Goal: Transaction & Acquisition: Purchase product/service

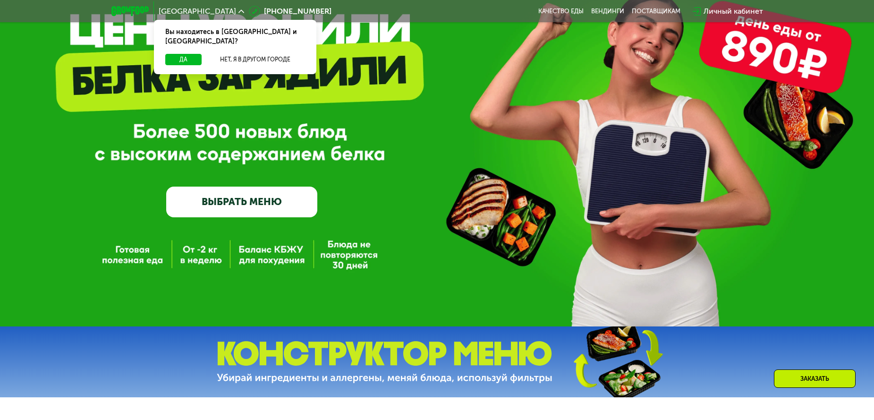
scroll to position [94, 0]
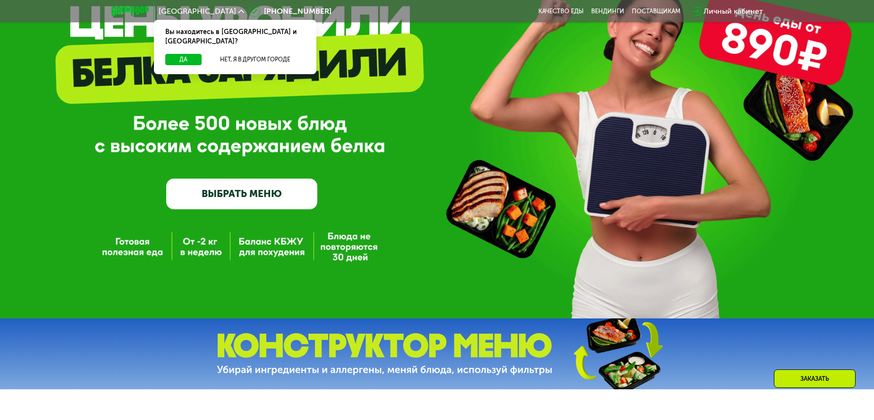
click at [250, 197] on link "ВЫБРАТЬ МЕНЮ" at bounding box center [241, 194] width 151 height 30
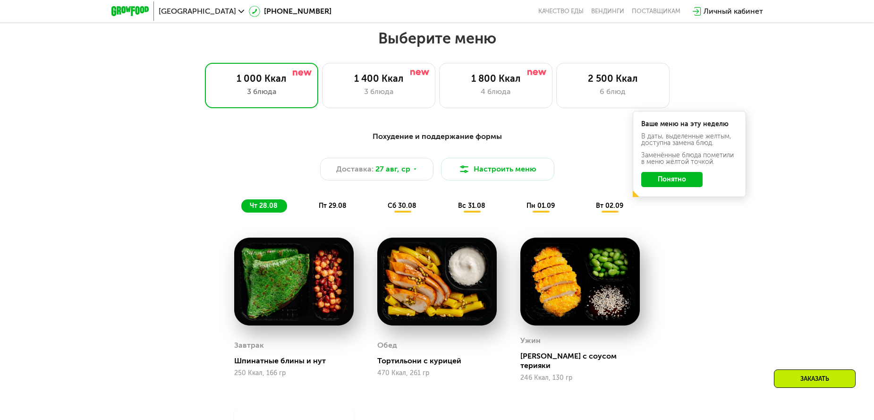
scroll to position [498, 0]
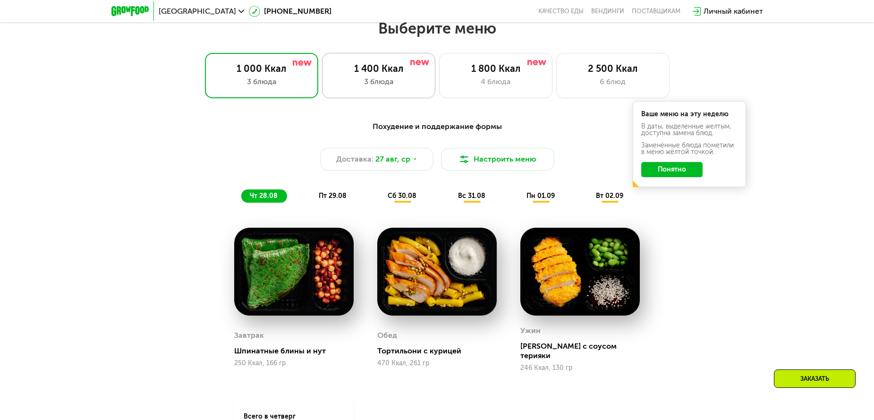
click at [360, 80] on div "3 блюда" at bounding box center [379, 81] width 94 height 11
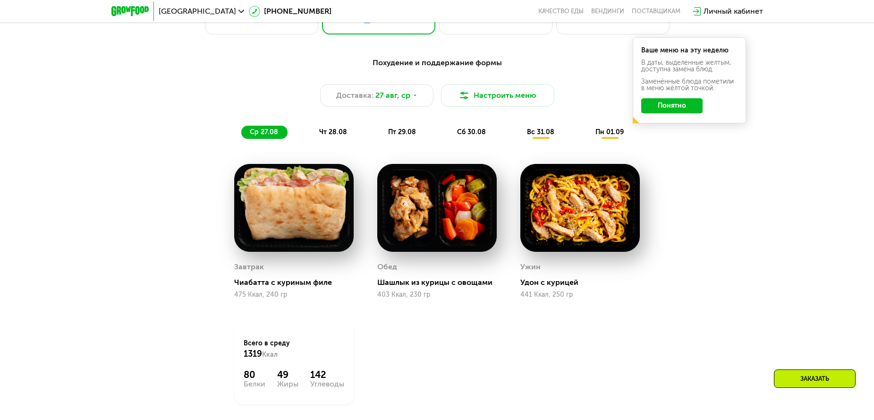
scroll to position [545, 0]
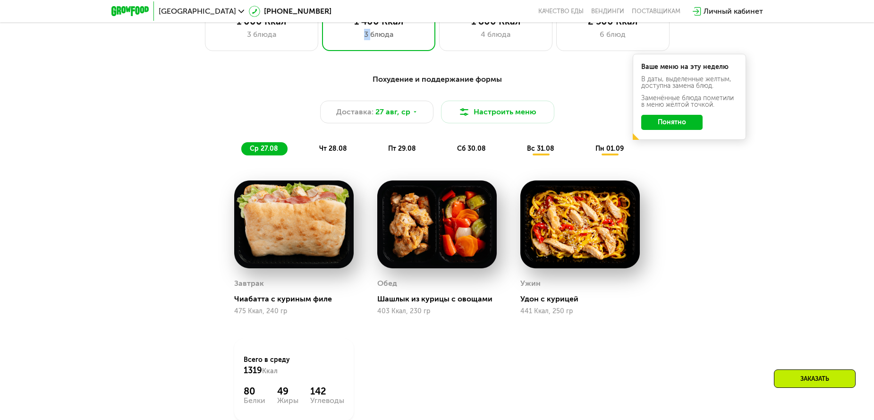
click at [688, 123] on button "Понятно" at bounding box center [671, 122] width 61 height 15
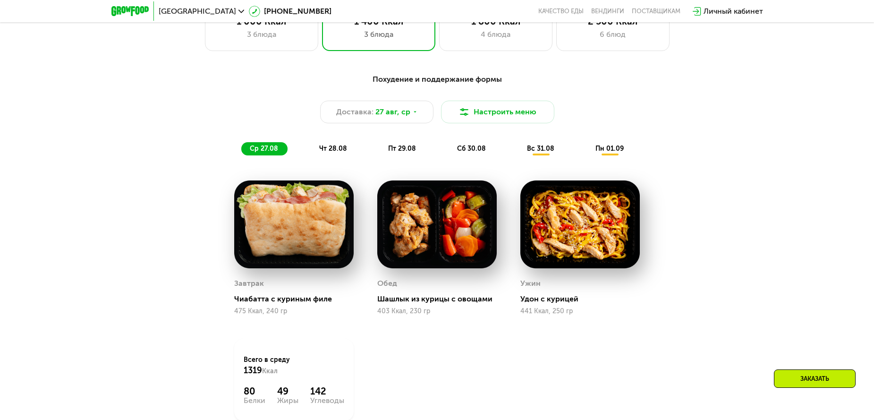
click at [324, 151] on span "чт 28.08" at bounding box center [333, 149] width 28 height 8
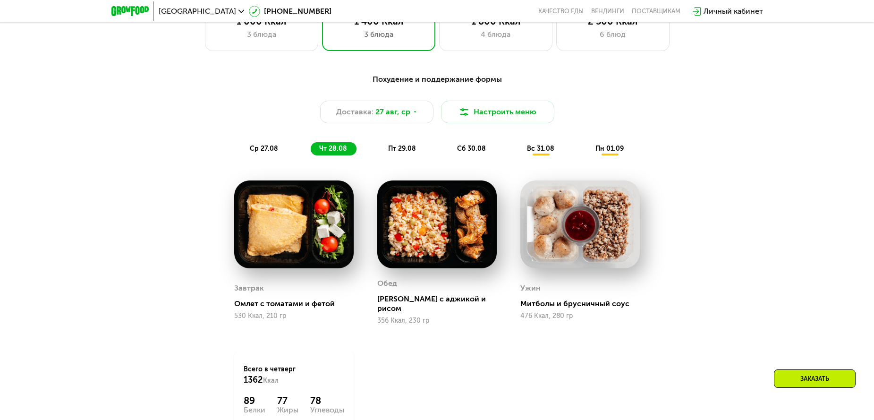
click at [397, 153] on span "пт 29.08" at bounding box center [402, 149] width 28 height 8
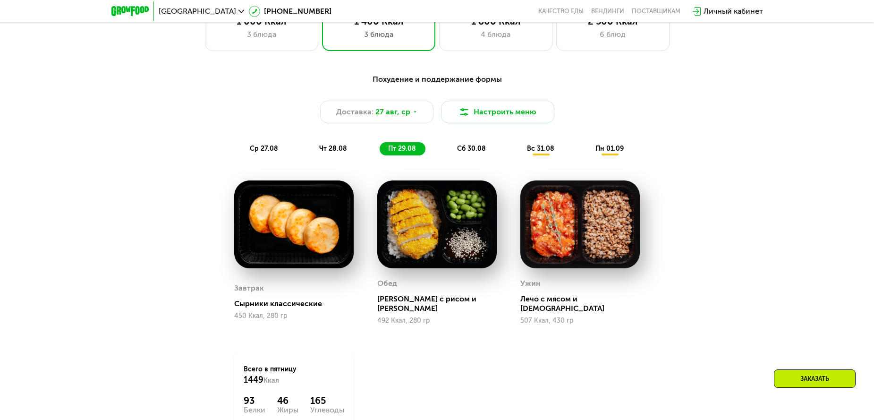
click at [481, 153] on span "сб 30.08" at bounding box center [471, 149] width 29 height 8
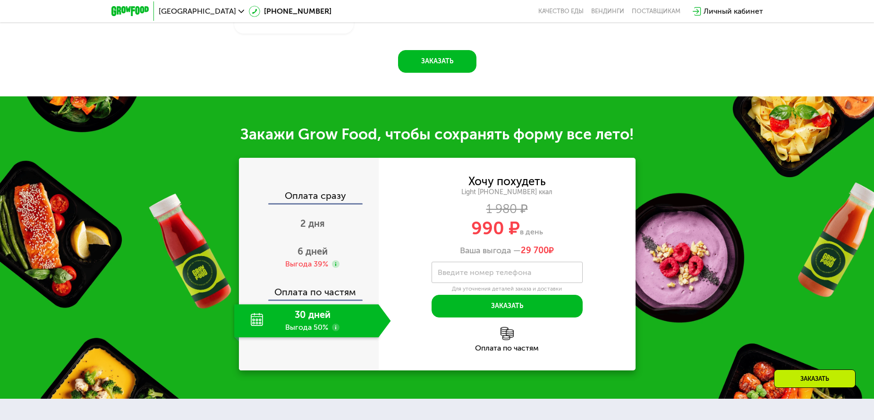
scroll to position [992, 0]
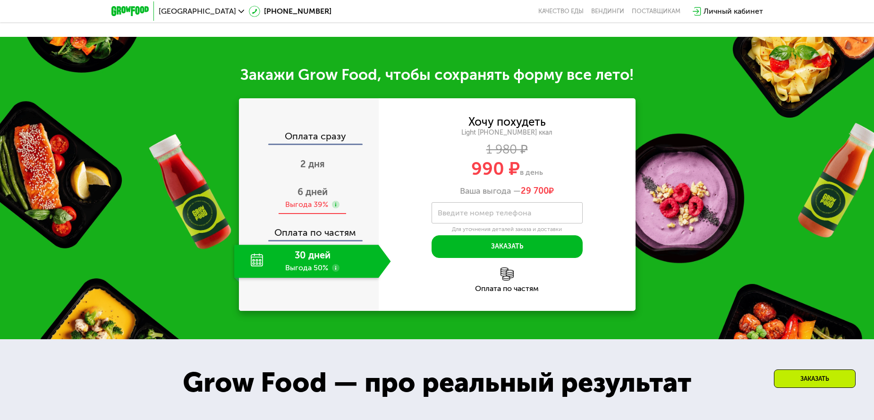
click at [317, 191] on span "6 дней" at bounding box center [313, 191] width 30 height 11
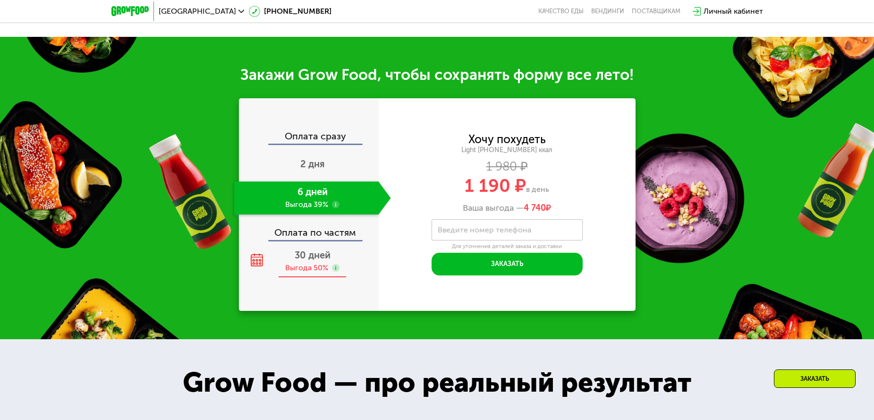
click at [295, 261] on span "30 дней" at bounding box center [313, 254] width 36 height 11
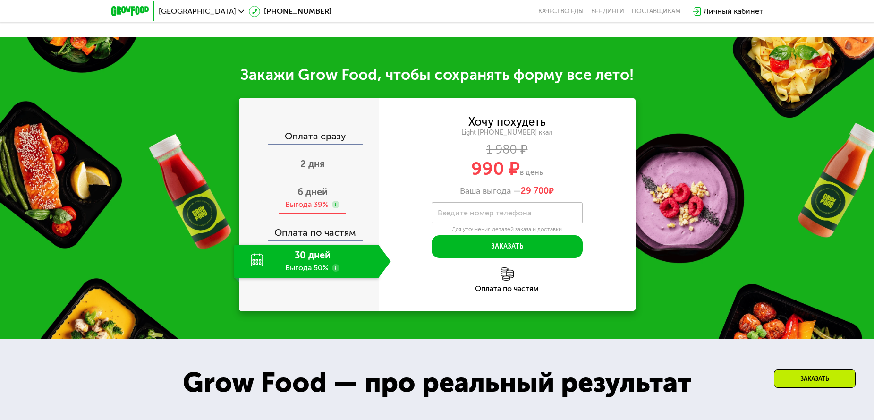
click at [294, 197] on div "6 дней Выгода 39%" at bounding box center [312, 197] width 157 height 33
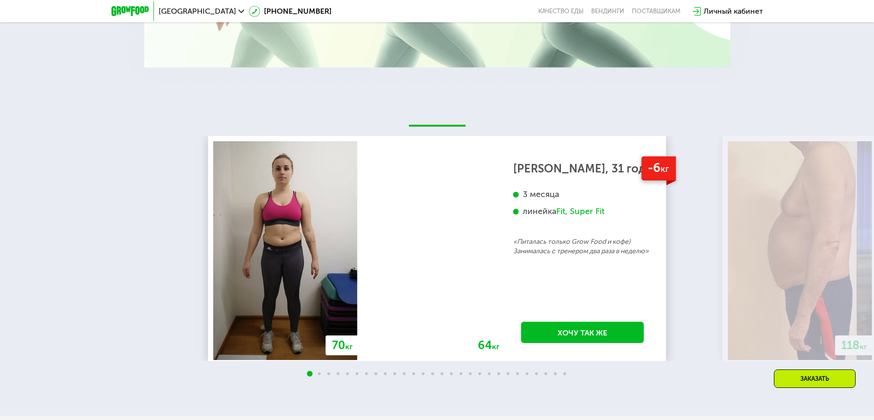
scroll to position [1700, 0]
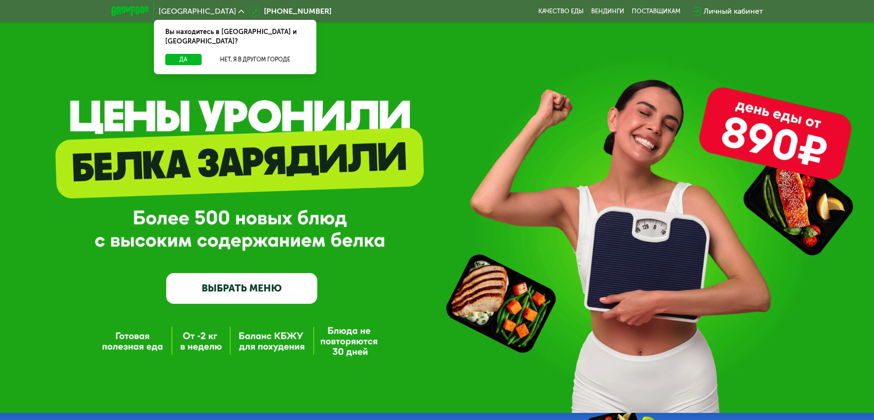
click at [175, 42] on div "Вы находитесь в [GEOGRAPHIC_DATA] и [GEOGRAPHIC_DATA]?" at bounding box center [235, 37] width 162 height 34
click at [173, 54] on button "Да" at bounding box center [183, 59] width 36 height 11
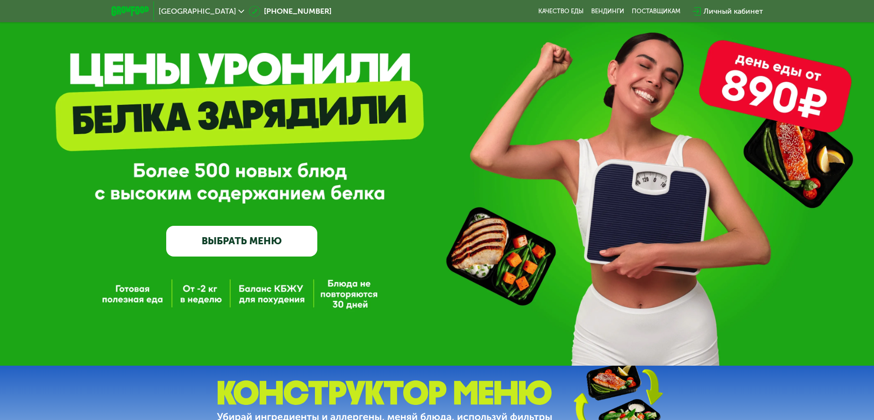
click at [241, 253] on link "ВЫБРАТЬ МЕНЮ" at bounding box center [241, 241] width 151 height 30
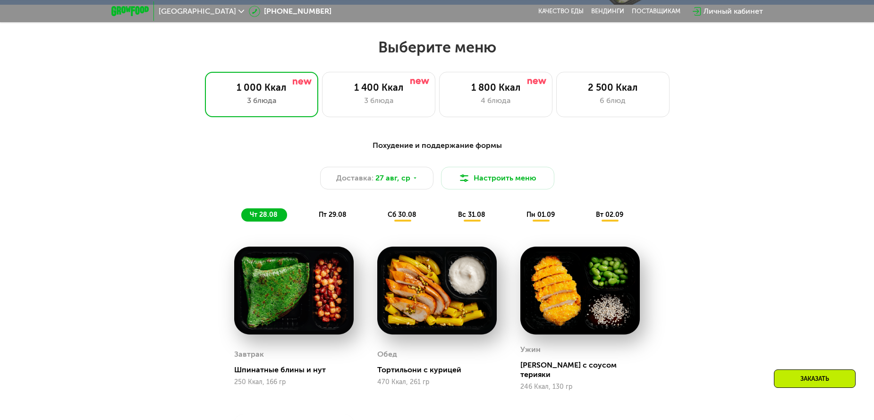
scroll to position [498, 0]
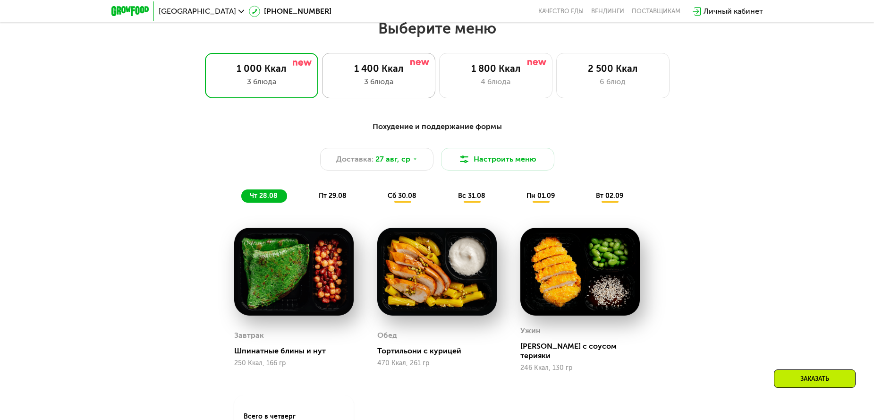
click at [394, 85] on div "3 блюда" at bounding box center [379, 81] width 94 height 11
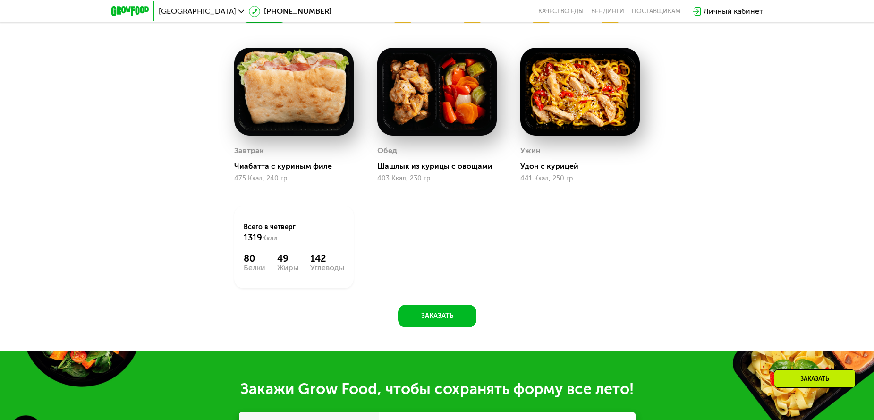
scroll to position [687, 0]
